Goal: Transaction & Acquisition: Purchase product/service

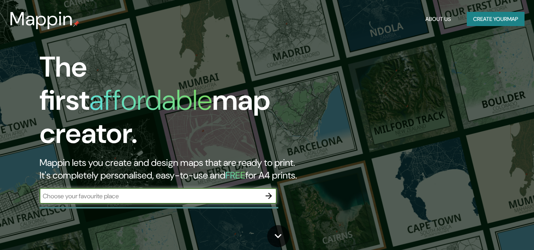
click at [105, 192] on input "text" at bounding box center [151, 196] width 222 height 9
type input "HUANCAYO"
click at [271, 191] on icon "button" at bounding box center [268, 195] width 9 height 9
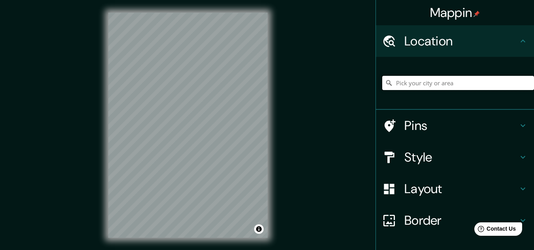
click at [402, 85] on input "Pick your city or area" at bounding box center [459, 83] width 152 height 14
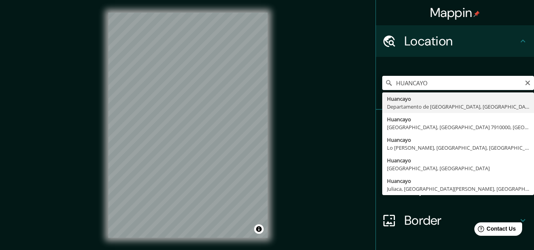
type input "Huancayo, Departamento de Junín, Perú"
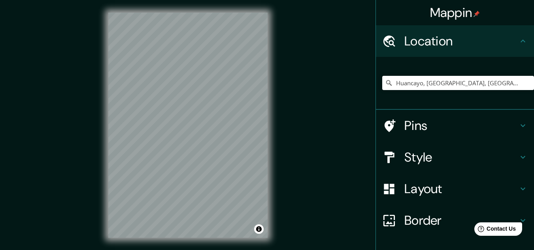
click at [277, 133] on div "© Mapbox © OpenStreetMap Improve this map" at bounding box center [188, 125] width 185 height 251
click at [441, 159] on h4 "Style" at bounding box center [462, 158] width 114 height 16
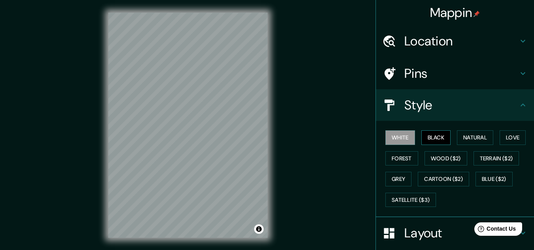
click at [428, 142] on button "Black" at bounding box center [437, 138] width 30 height 15
click at [466, 135] on button "Natural" at bounding box center [475, 138] width 36 height 15
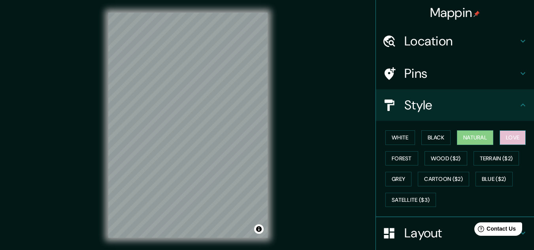
click at [503, 136] on button "Love" at bounding box center [513, 138] width 26 height 15
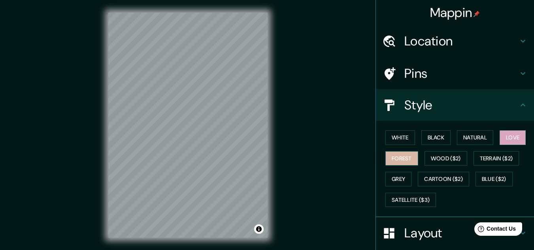
click at [398, 163] on button "Forest" at bounding box center [402, 159] width 33 height 15
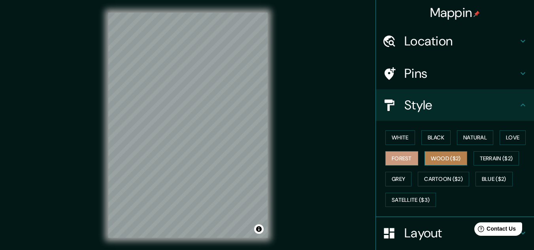
click at [437, 156] on button "Wood ($2)" at bounding box center [446, 159] width 43 height 15
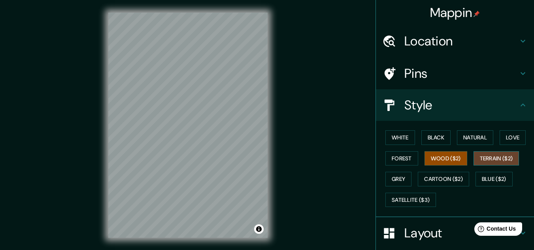
click at [491, 156] on button "Terrain ($2)" at bounding box center [497, 159] width 46 height 15
click at [456, 162] on button "Wood ($2)" at bounding box center [446, 159] width 43 height 15
click at [494, 157] on button "Terrain ($2)" at bounding box center [497, 159] width 46 height 15
click at [396, 183] on button "Grey" at bounding box center [399, 179] width 26 height 15
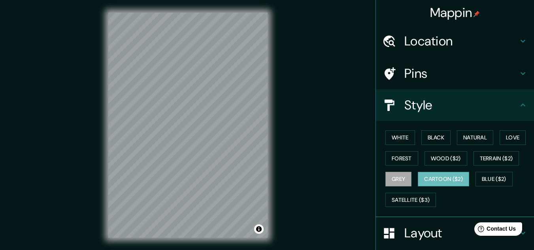
click at [445, 182] on button "Cartoon ($2)" at bounding box center [443, 179] width 51 height 15
click at [488, 180] on button "Blue ($2)" at bounding box center [494, 179] width 37 height 15
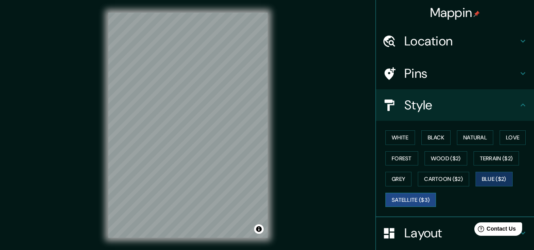
click at [424, 199] on button "Satellite ($3)" at bounding box center [411, 200] width 51 height 15
click at [457, 144] on button "Natural" at bounding box center [475, 138] width 36 height 15
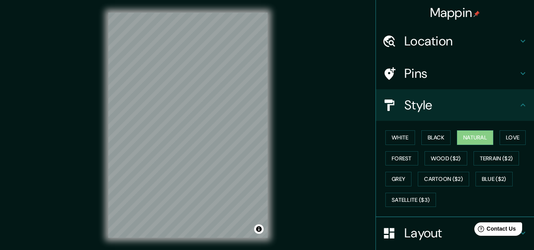
click at [519, 109] on icon at bounding box center [523, 104] width 9 height 9
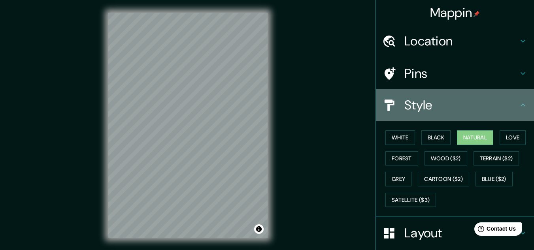
click at [519, 106] on icon at bounding box center [523, 104] width 9 height 9
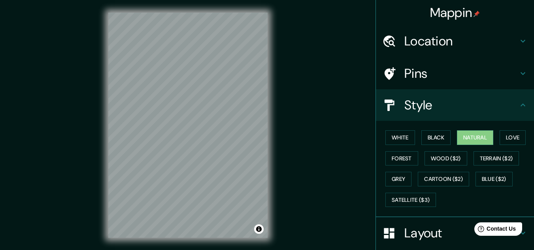
click at [519, 106] on icon at bounding box center [523, 104] width 9 height 9
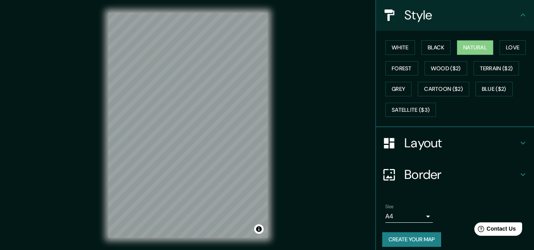
scroll to position [97, 0]
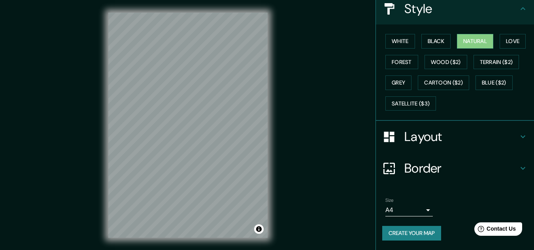
click at [418, 236] on button "Create your map" at bounding box center [412, 233] width 59 height 15
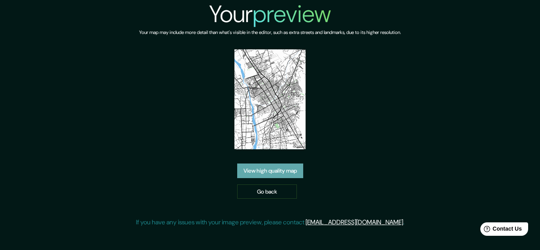
click at [269, 173] on link "View high quality map" at bounding box center [270, 171] width 66 height 15
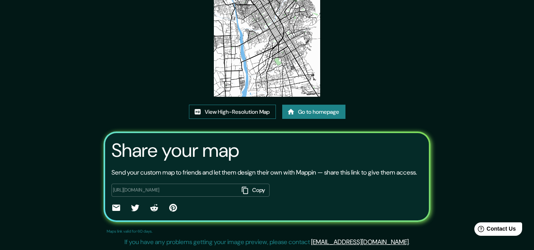
scroll to position [98, 0]
click at [258, 105] on link "View High-Resolution Map" at bounding box center [232, 112] width 87 height 15
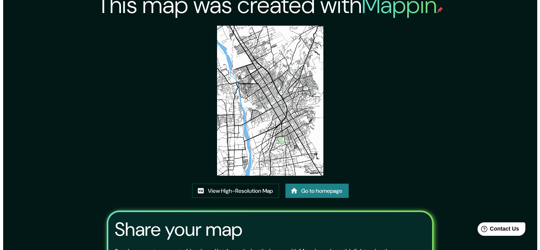
scroll to position [0, 0]
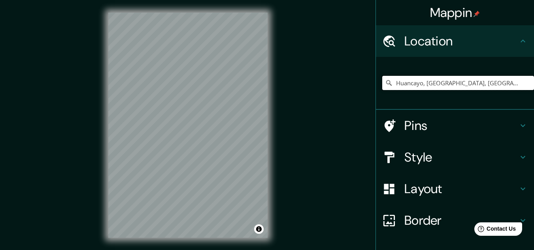
click at [413, 89] on input "Huancayo, [GEOGRAPHIC_DATA], [GEOGRAPHIC_DATA]" at bounding box center [459, 83] width 152 height 14
click at [514, 78] on input "Huancayo, Departamento de Junín, Perú" at bounding box center [459, 83] width 152 height 14
click at [387, 83] on icon at bounding box center [390, 83] width 6 height 6
click at [395, 86] on input "Huancayo, Departamento de Junín, Perú" at bounding box center [459, 83] width 152 height 14
drag, startPoint x: 505, startPoint y: 85, endPoint x: 388, endPoint y: 88, distance: 117.5
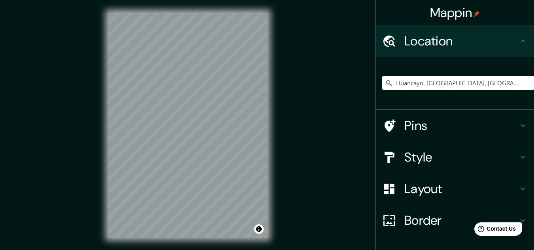
click at [388, 88] on input "Huancayo, Departamento de Junín, Perú" at bounding box center [459, 83] width 152 height 14
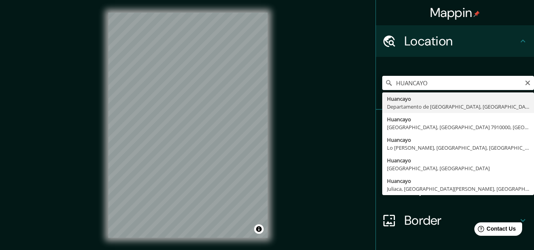
type input "Huancayo, Departamento de Junín, Perú"
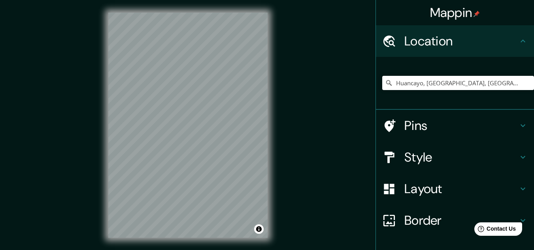
click at [419, 158] on h4 "Style" at bounding box center [462, 158] width 114 height 16
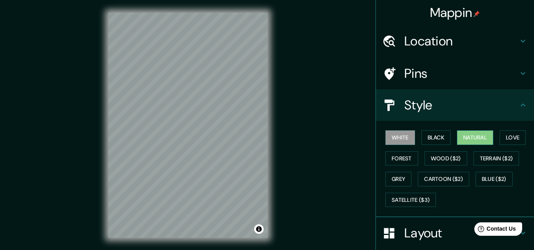
click at [459, 139] on button "Natural" at bounding box center [475, 138] width 36 height 15
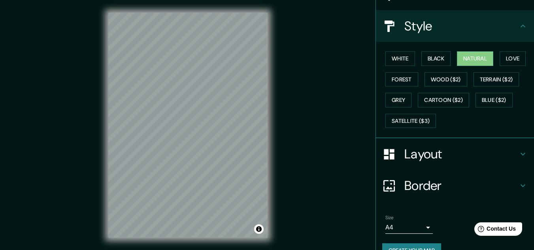
scroll to position [97, 0]
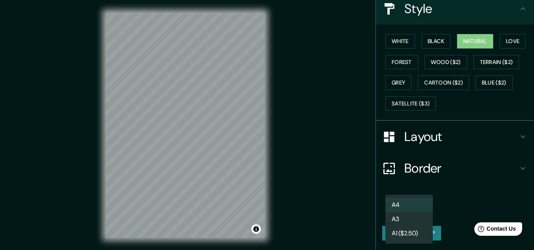
click at [423, 212] on body "Mappin Location Huancayo, Departamento de Junín, Perú Pins Style White Black Na…" at bounding box center [267, 125] width 534 height 250
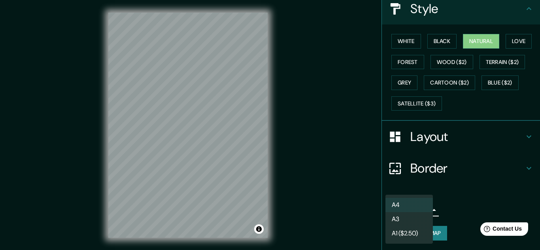
click at [457, 207] on div at bounding box center [270, 125] width 540 height 250
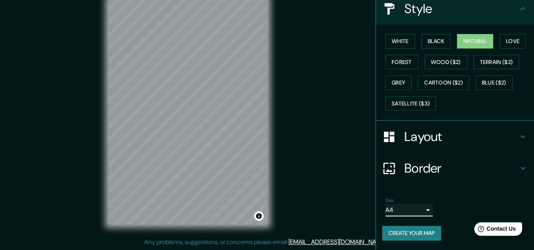
scroll to position [0, 0]
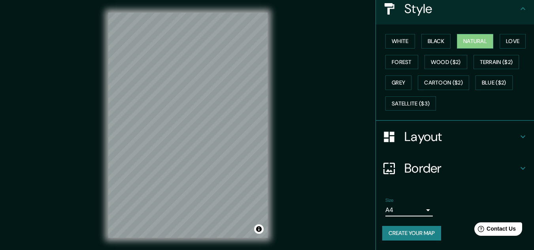
click at [431, 235] on button "Create your map" at bounding box center [412, 233] width 59 height 15
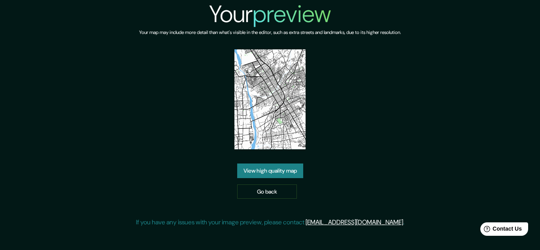
click at [275, 173] on link "View high quality map" at bounding box center [270, 171] width 66 height 15
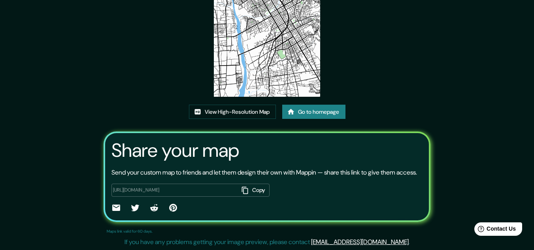
scroll to position [98, 0]
click at [454, 135] on div "This map was created with Mappin View High-Resolution Map Go to homepage Share …" at bounding box center [267, 81] width 534 height 339
click at [244, 105] on link "View High-Resolution Map" at bounding box center [232, 112] width 87 height 15
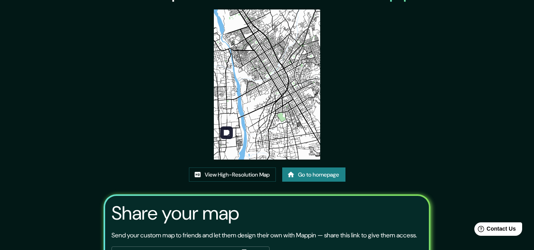
scroll to position [19, 0]
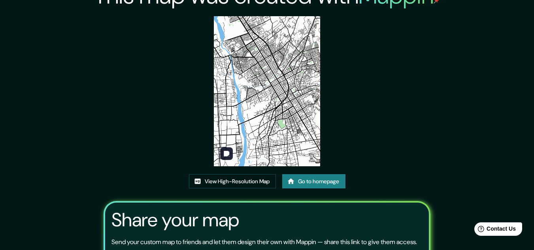
click at [254, 91] on img at bounding box center [267, 91] width 106 height 150
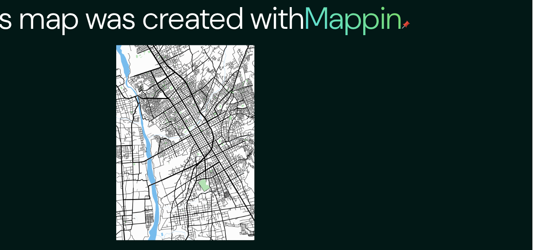
scroll to position [0, 0]
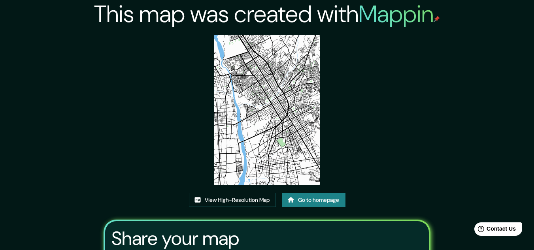
click at [313, 195] on link "Go to homepage" at bounding box center [313, 200] width 63 height 15
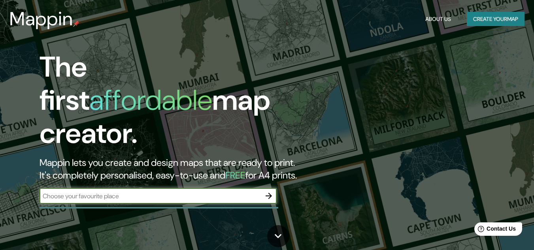
click at [109, 192] on input "text" at bounding box center [151, 196] width 222 height 9
type input "HUAMANGA (AYACUCHO)"
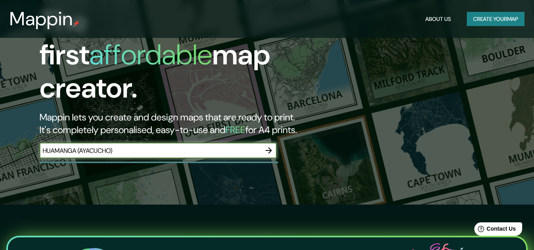
scroll to position [40, 0]
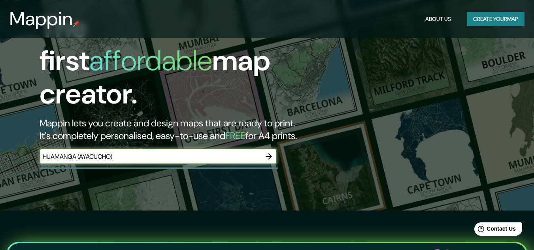
click at [269, 152] on icon "button" at bounding box center [268, 156] width 9 height 9
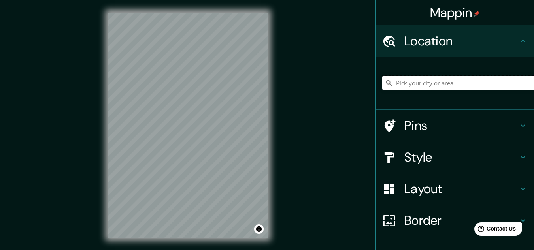
click at [413, 83] on input "Pick your city or area" at bounding box center [459, 83] width 152 height 14
paste input "HUAMANGA (AYACUCHO)"
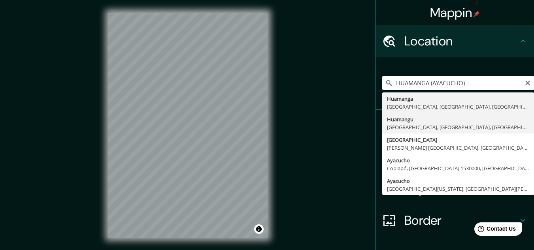
type input "Huamangu, Huamanguilla, Departamento de Ayacucho, Perú"
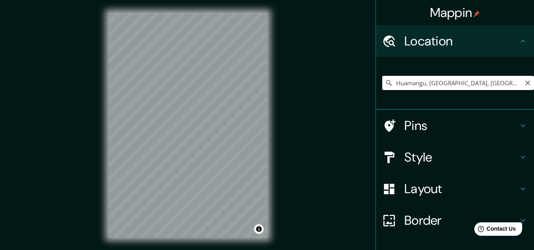
click at [447, 82] on input "Huamangu, Huamanguilla, Departamento de Ayacucho, Perú" at bounding box center [459, 83] width 152 height 14
click at [526, 82] on icon "Clear" at bounding box center [528, 83] width 5 height 5
click at [404, 87] on input "Pick your city or area" at bounding box center [459, 83] width 152 height 14
paste input "HUAMANGA (AYACUCHO)"
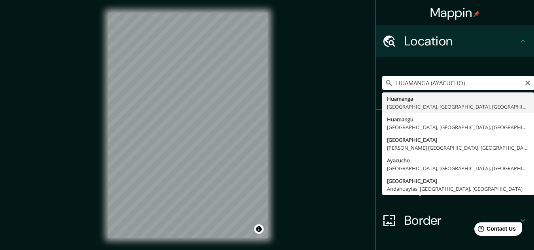
type input "Huamanga, Puyusca, Departamento de Ayacucho, Perú"
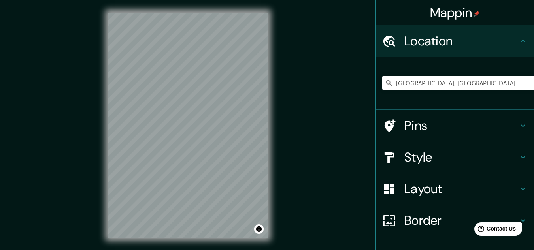
click at [390, 160] on div at bounding box center [394, 158] width 22 height 14
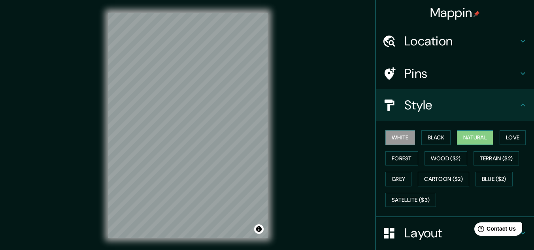
click at [468, 136] on button "Natural" at bounding box center [475, 138] width 36 height 15
click at [467, 53] on div "Location" at bounding box center [455, 41] width 158 height 32
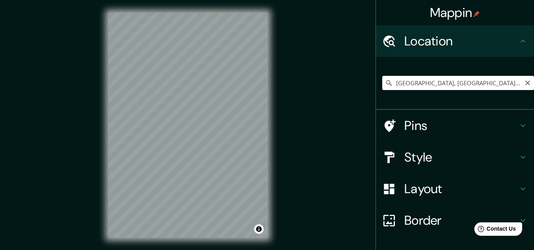
click at [455, 83] on input "Huamanga, Puyusca, Departamento de Ayacucho, Perú" at bounding box center [459, 83] width 152 height 14
click at [526, 83] on icon "Clear" at bounding box center [528, 83] width 5 height 5
type input "Diagonal Ayacucho, Mar de Ajó, Provincia de Buenos Aires, B7109, Argentina"
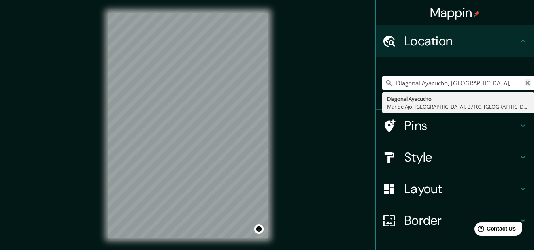
click at [526, 82] on icon "Clear" at bounding box center [528, 83] width 5 height 5
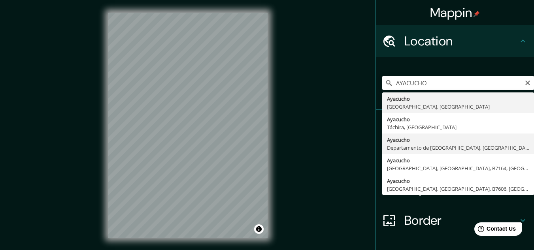
type input "Ayacucho, Departamento de Ayacucho, Perú"
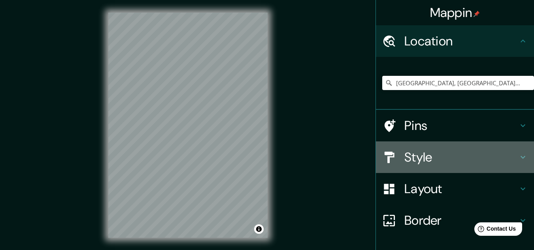
click at [489, 160] on h4 "Style" at bounding box center [462, 158] width 114 height 16
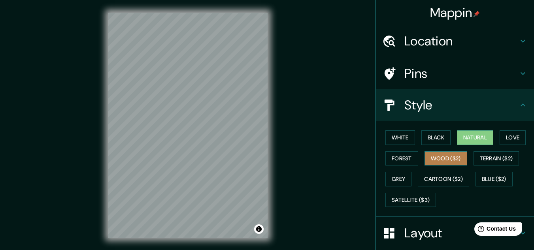
click at [430, 156] on button "Wood ($2)" at bounding box center [446, 159] width 43 height 15
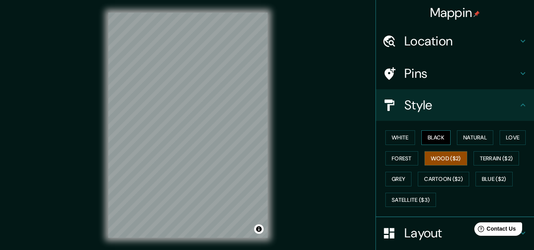
click at [443, 136] on button "Black" at bounding box center [437, 138] width 30 height 15
click at [471, 138] on button "Natural" at bounding box center [475, 138] width 36 height 15
click at [428, 138] on button "Black" at bounding box center [437, 138] width 30 height 15
click at [462, 140] on button "Natural" at bounding box center [475, 138] width 36 height 15
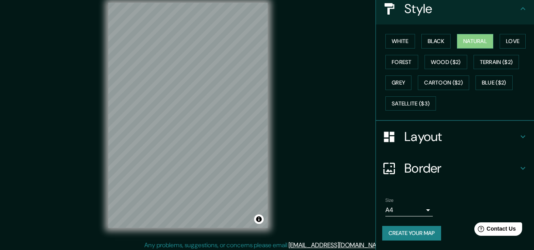
scroll to position [13, 0]
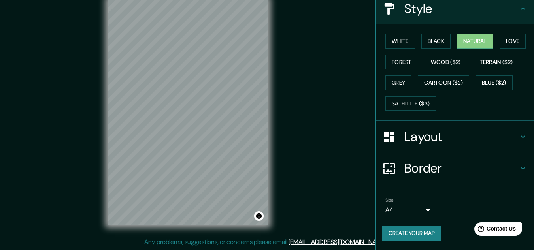
click at [405, 233] on button "Create your map" at bounding box center [412, 233] width 59 height 15
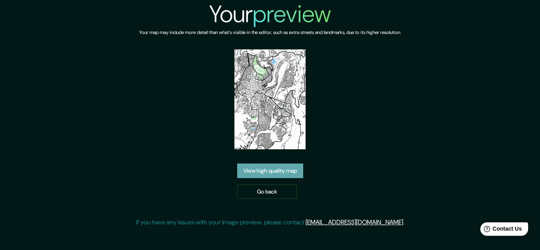
click at [288, 164] on link "View high quality map" at bounding box center [270, 171] width 66 height 15
